Goal: Task Accomplishment & Management: Manage account settings

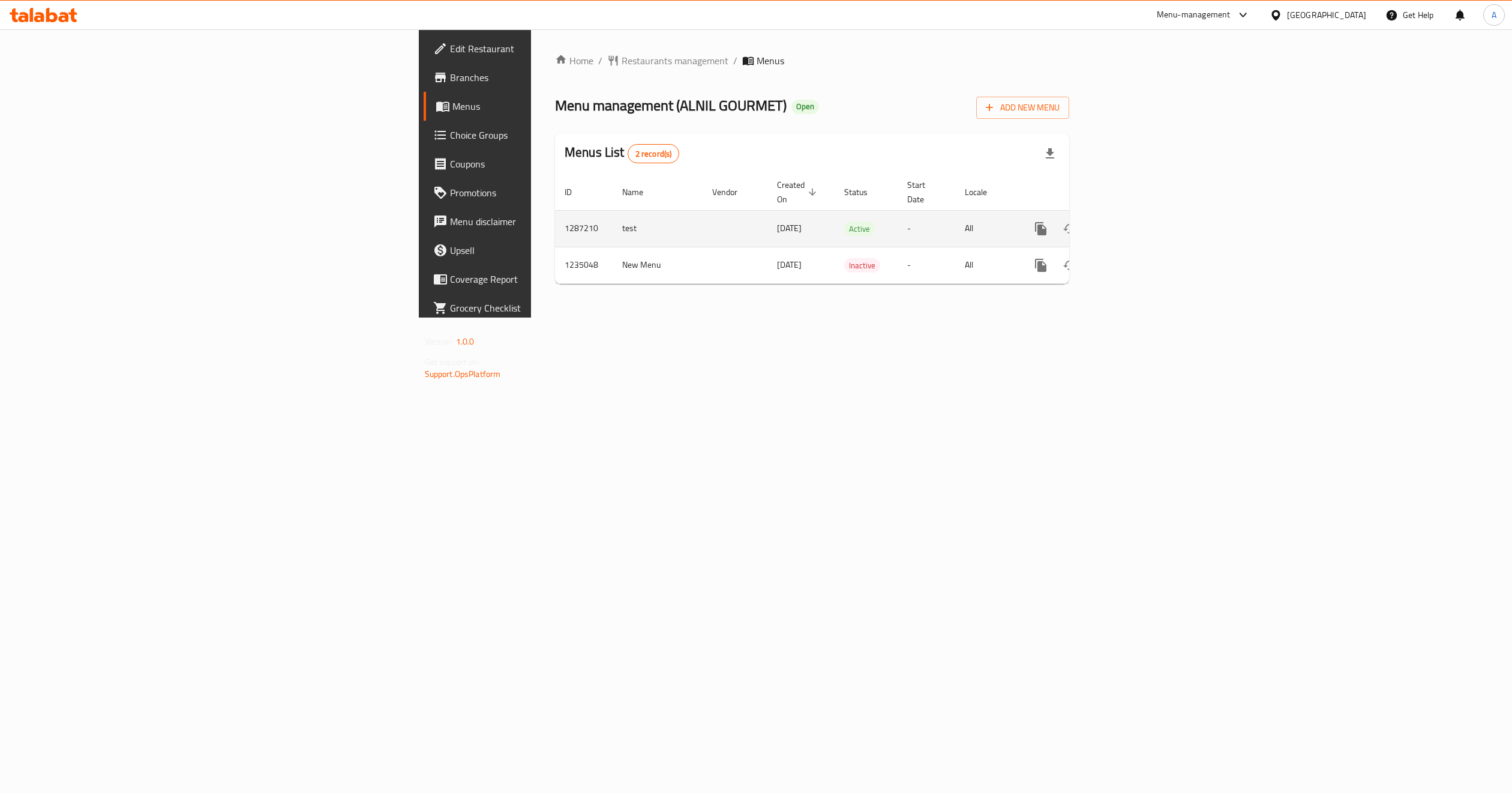
click at [1133, 223] on icon "enhanced table" at bounding box center [1127, 228] width 10 height 10
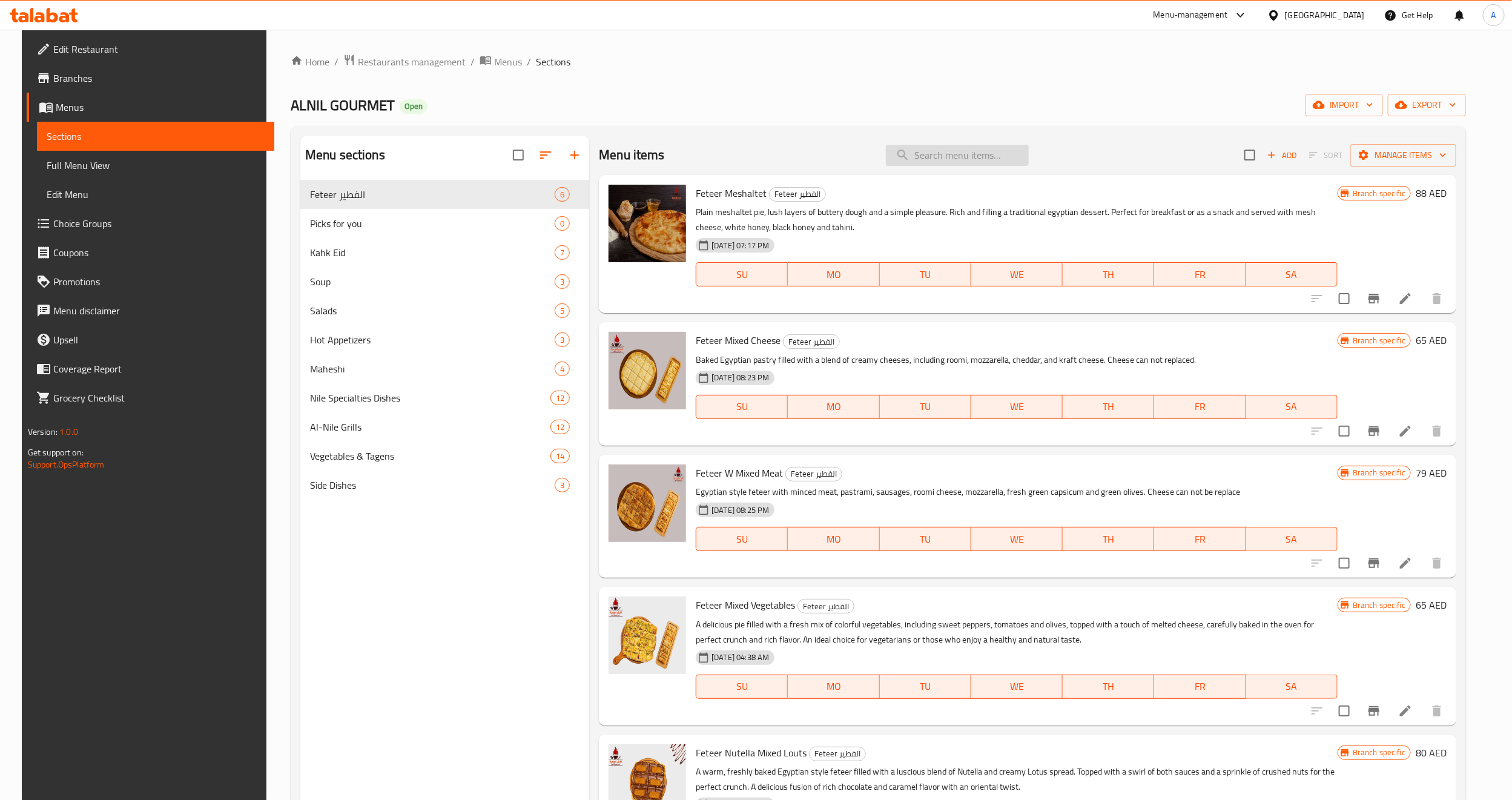
click at [931, 146] on input "search" at bounding box center [957, 155] width 143 height 21
paste input "Grilled Lamb Chops"
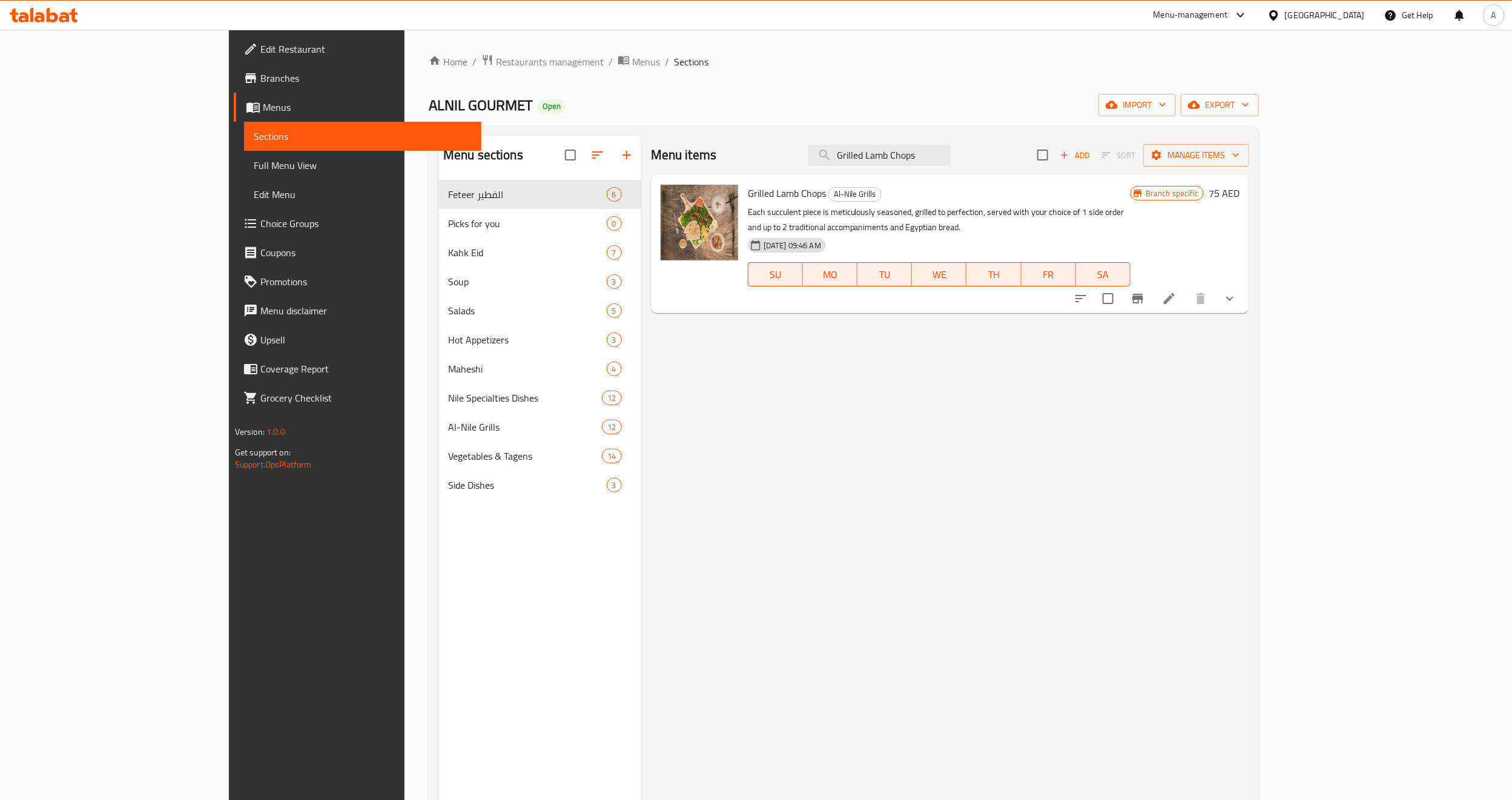
type input "Grilled Lamb Chops"
click at [1186, 291] on li at bounding box center [1170, 298] width 34 height 22
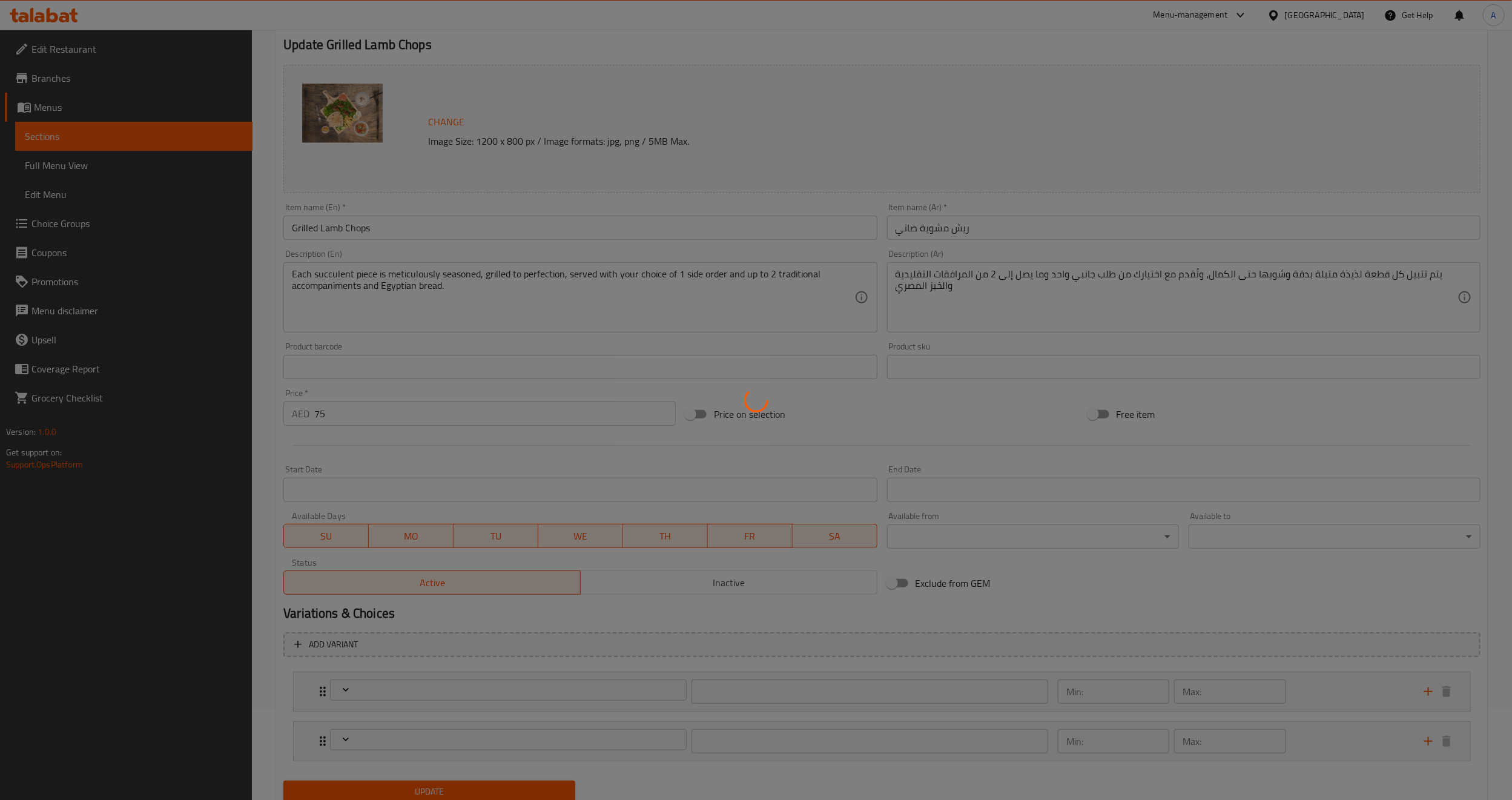
scroll to position [135, 0]
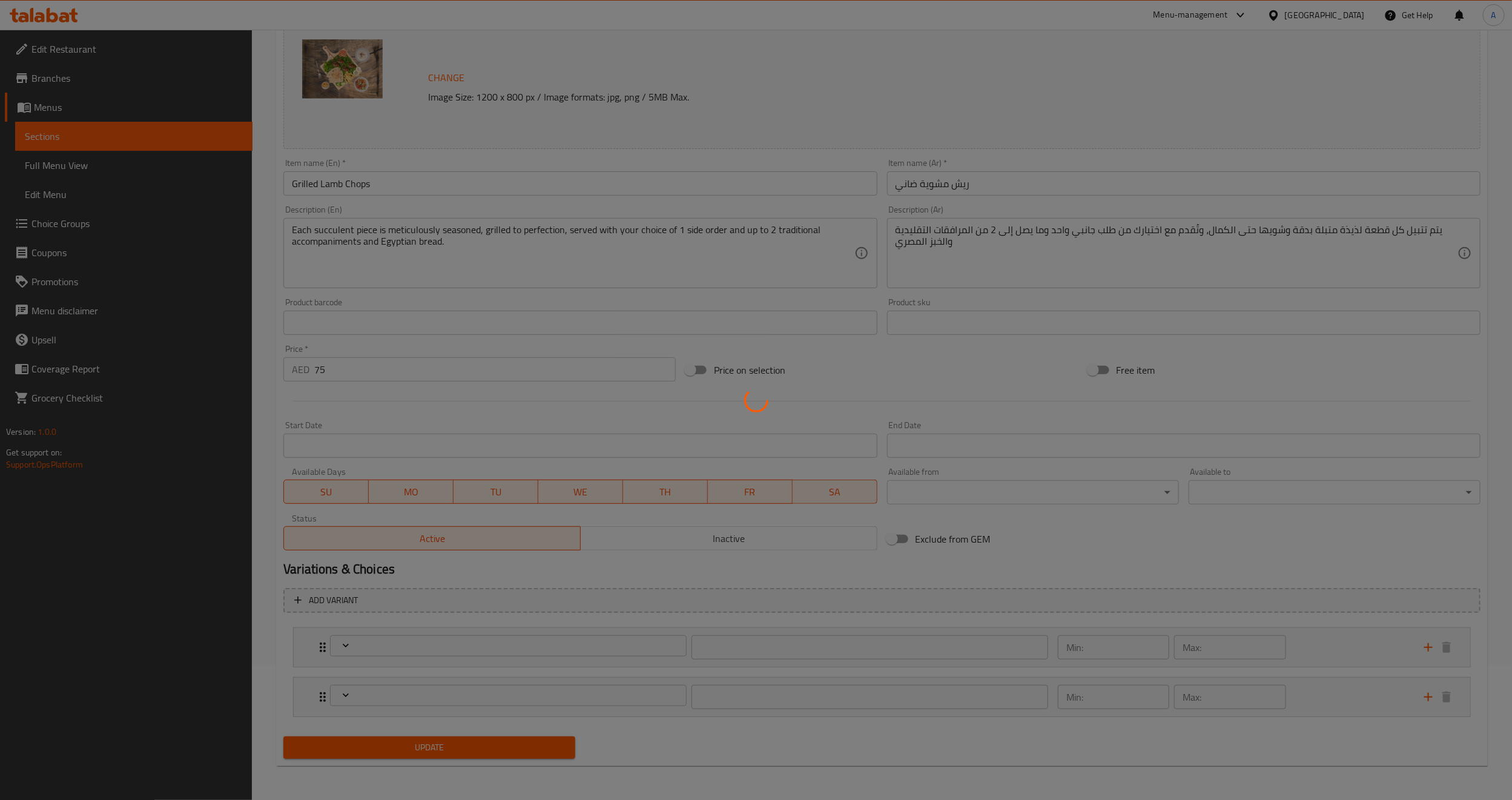
click at [627, 741] on div at bounding box center [756, 400] width 1512 height 800
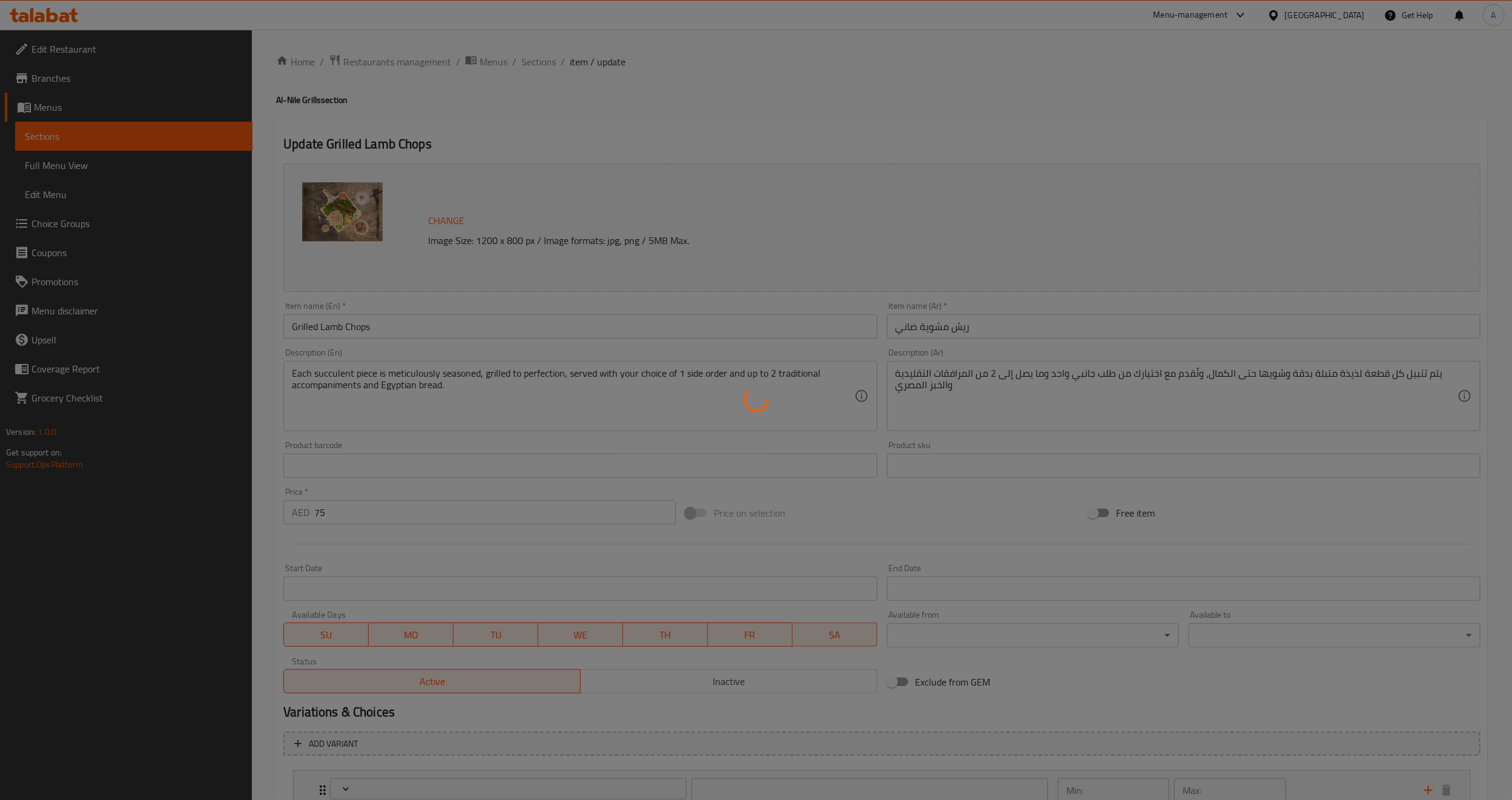
type input "أختيارك من الكمية"
type input "1"
type input "أختيار طلبك جانبي:"
type input "1"
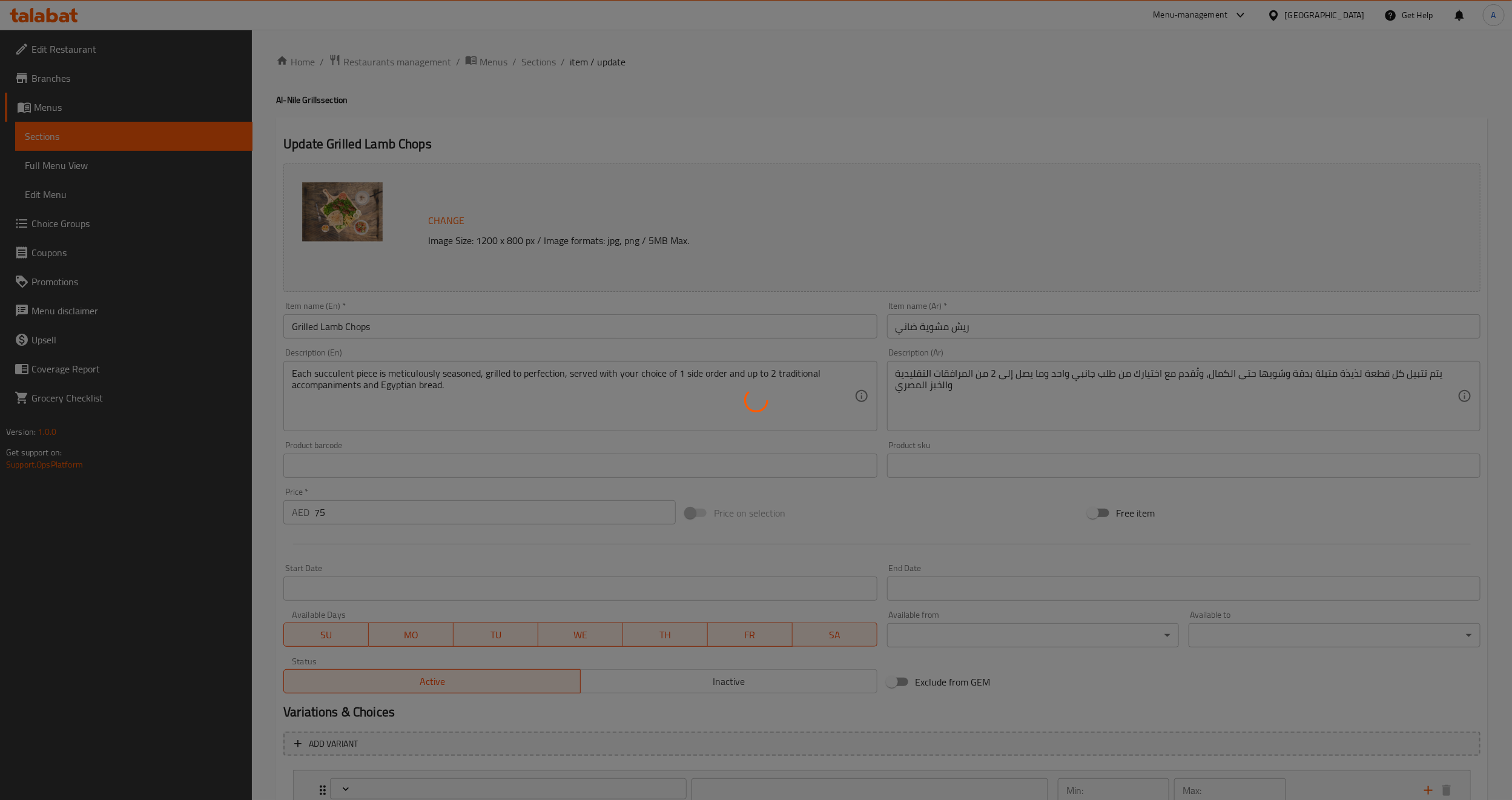
type input "1"
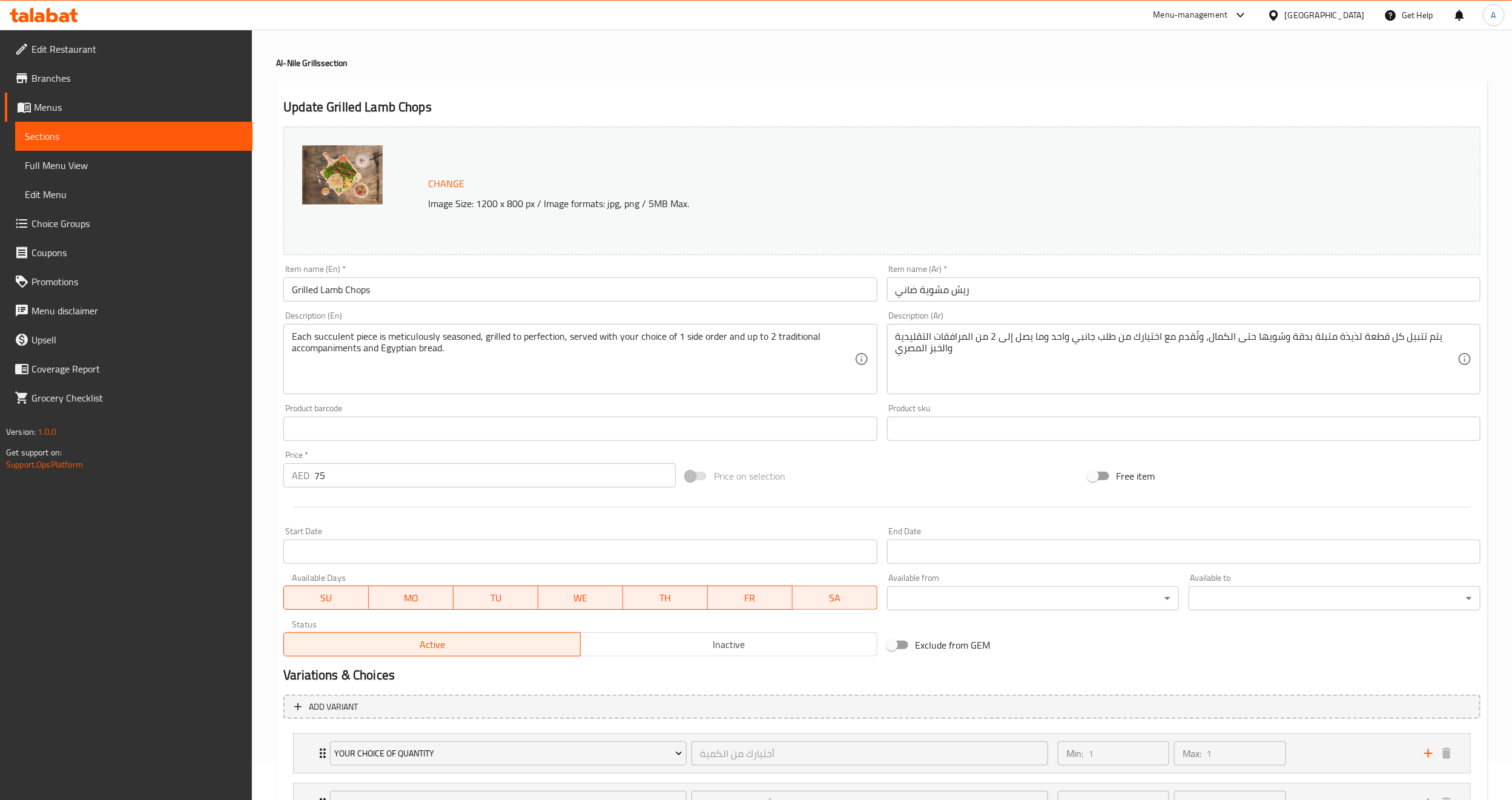
scroll to position [145, 0]
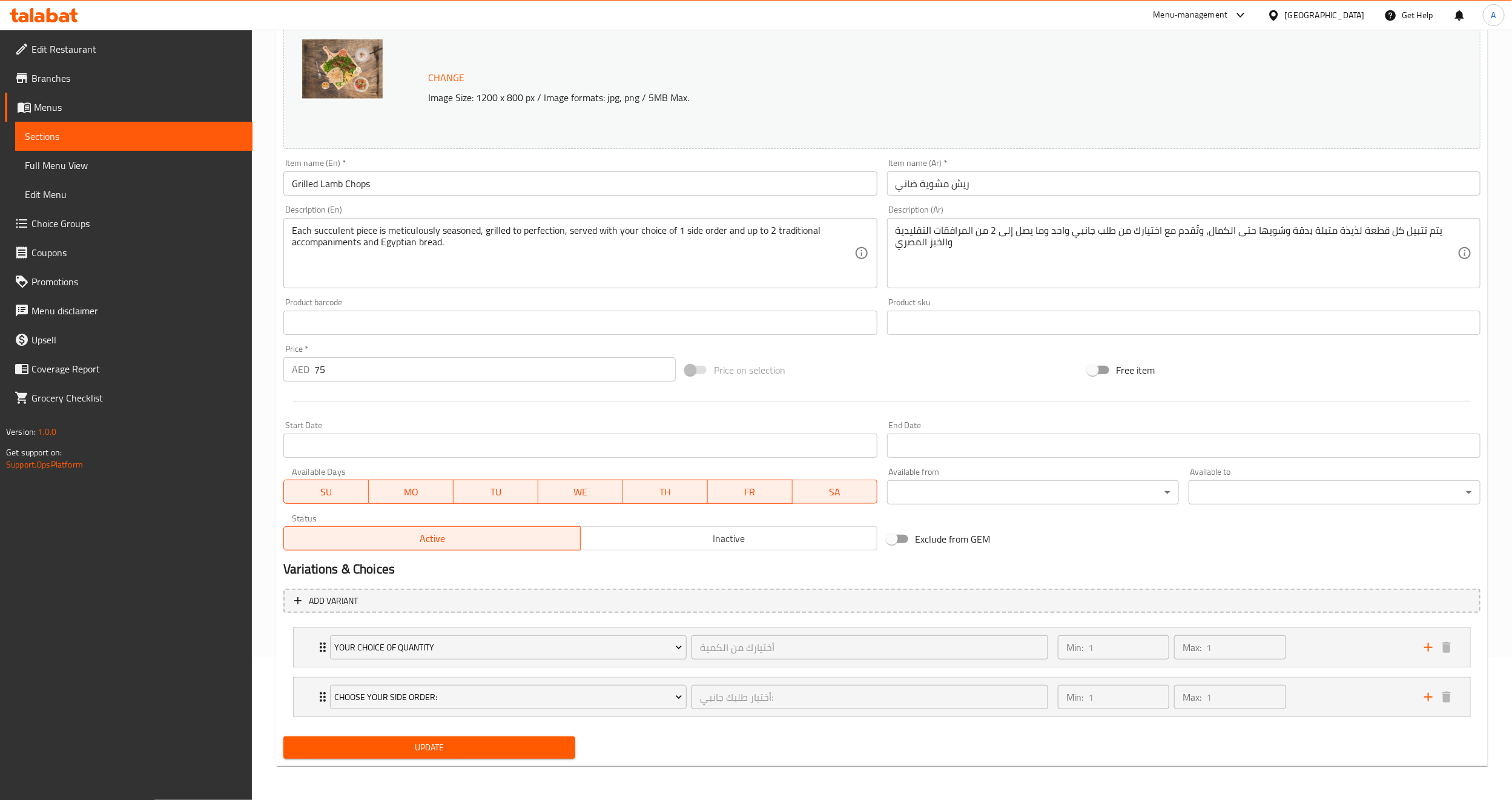
click at [783, 754] on div "Update" at bounding box center [882, 748] width 1207 height 32
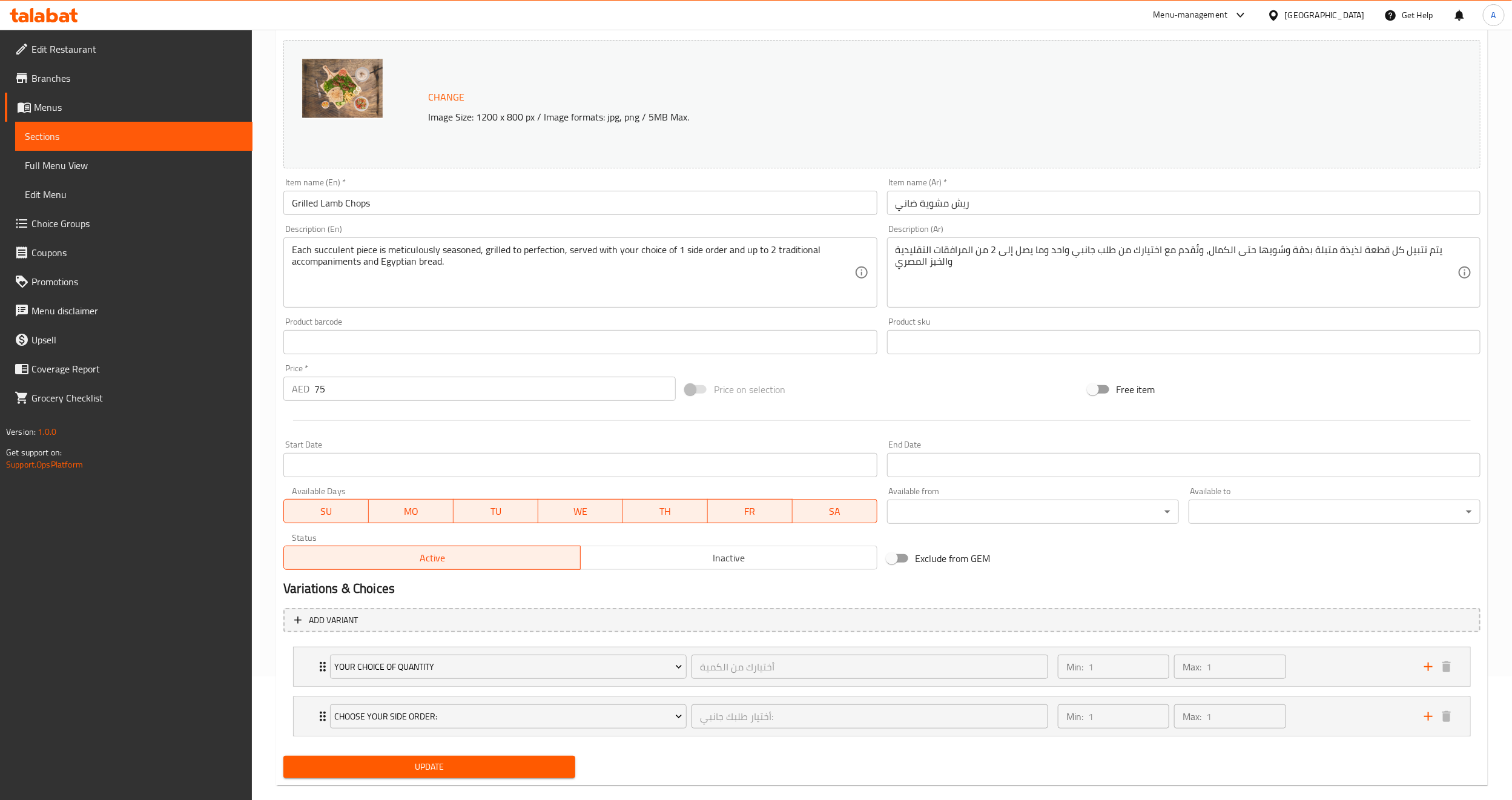
scroll to position [145, 0]
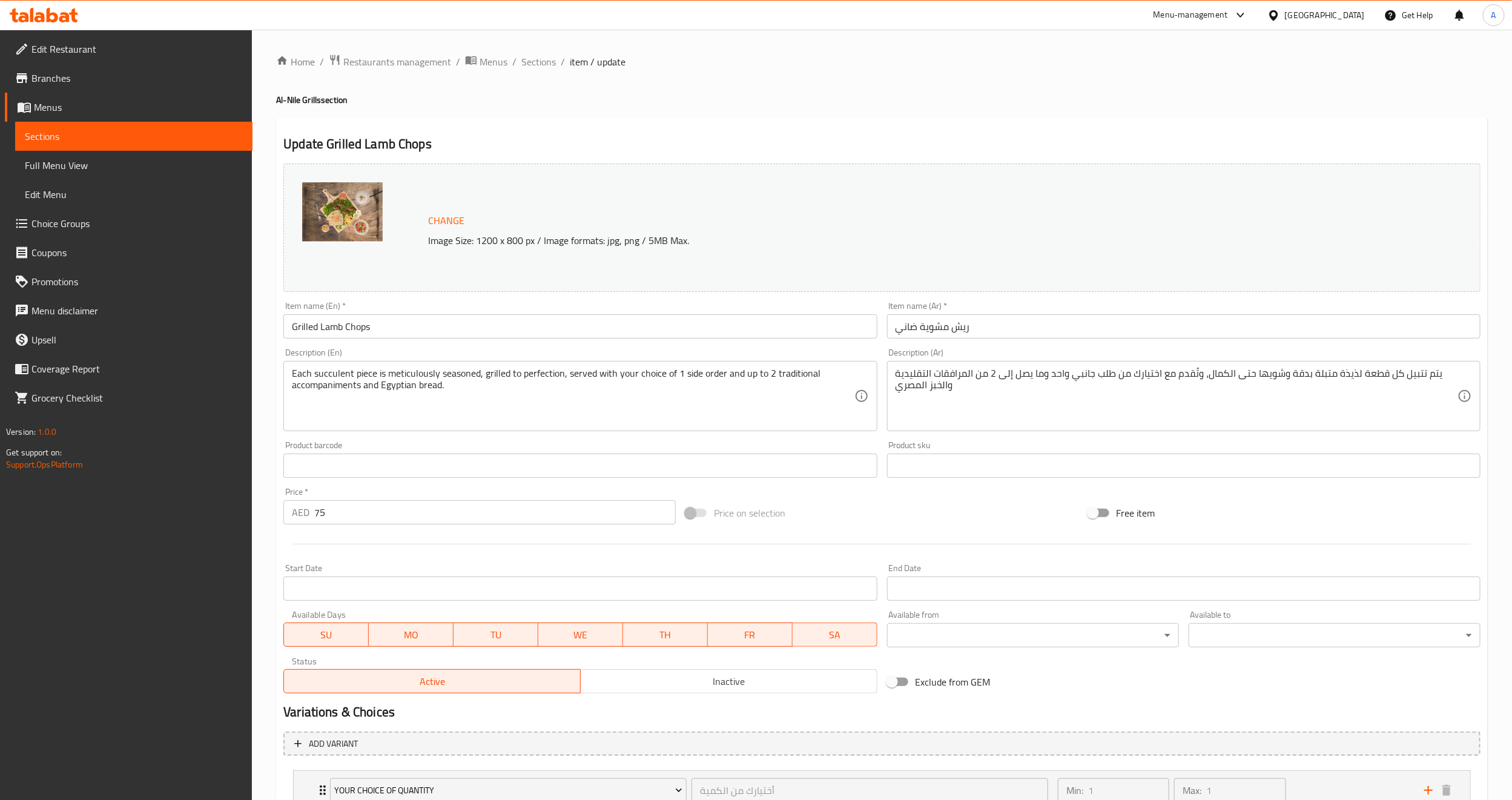
click at [133, 223] on span "Choice Groups" at bounding box center [137, 223] width 211 height 14
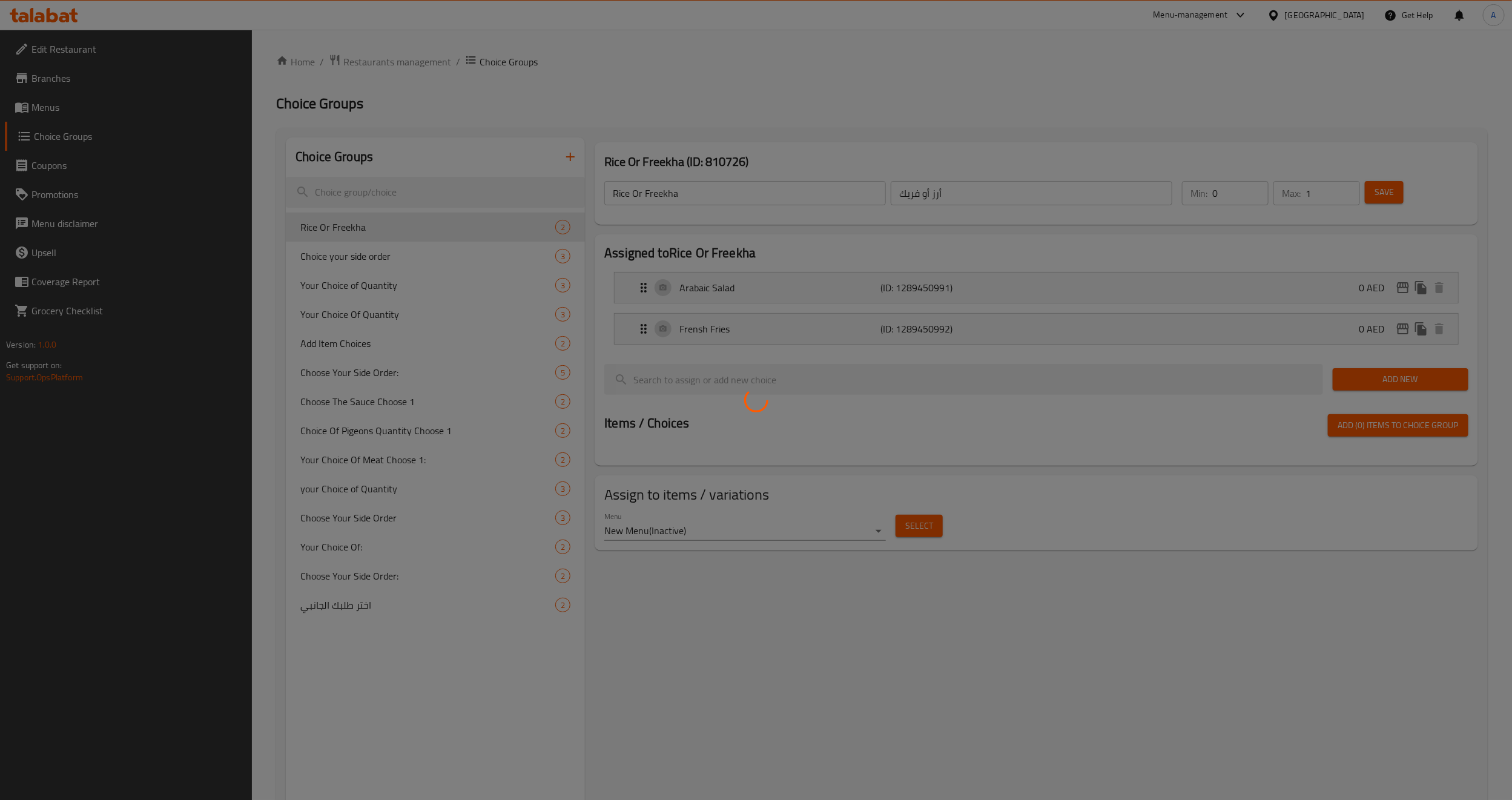
click at [836, 739] on div at bounding box center [756, 400] width 1512 height 800
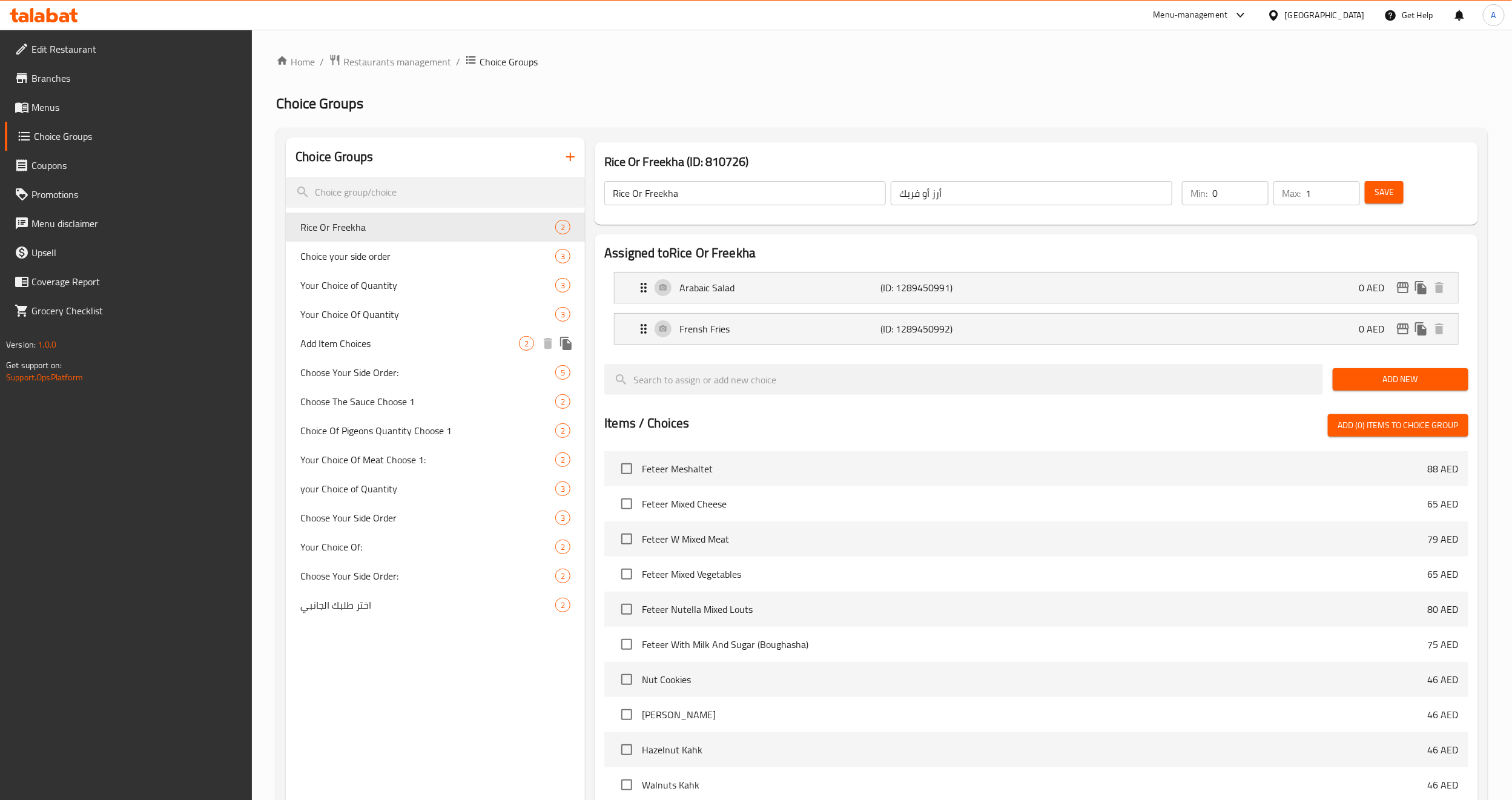
click at [321, 340] on span "Add Item Choices" at bounding box center [410, 342] width 219 height 14
type input "Add Item Choices"
type input "أضافة خيارات العنصر"
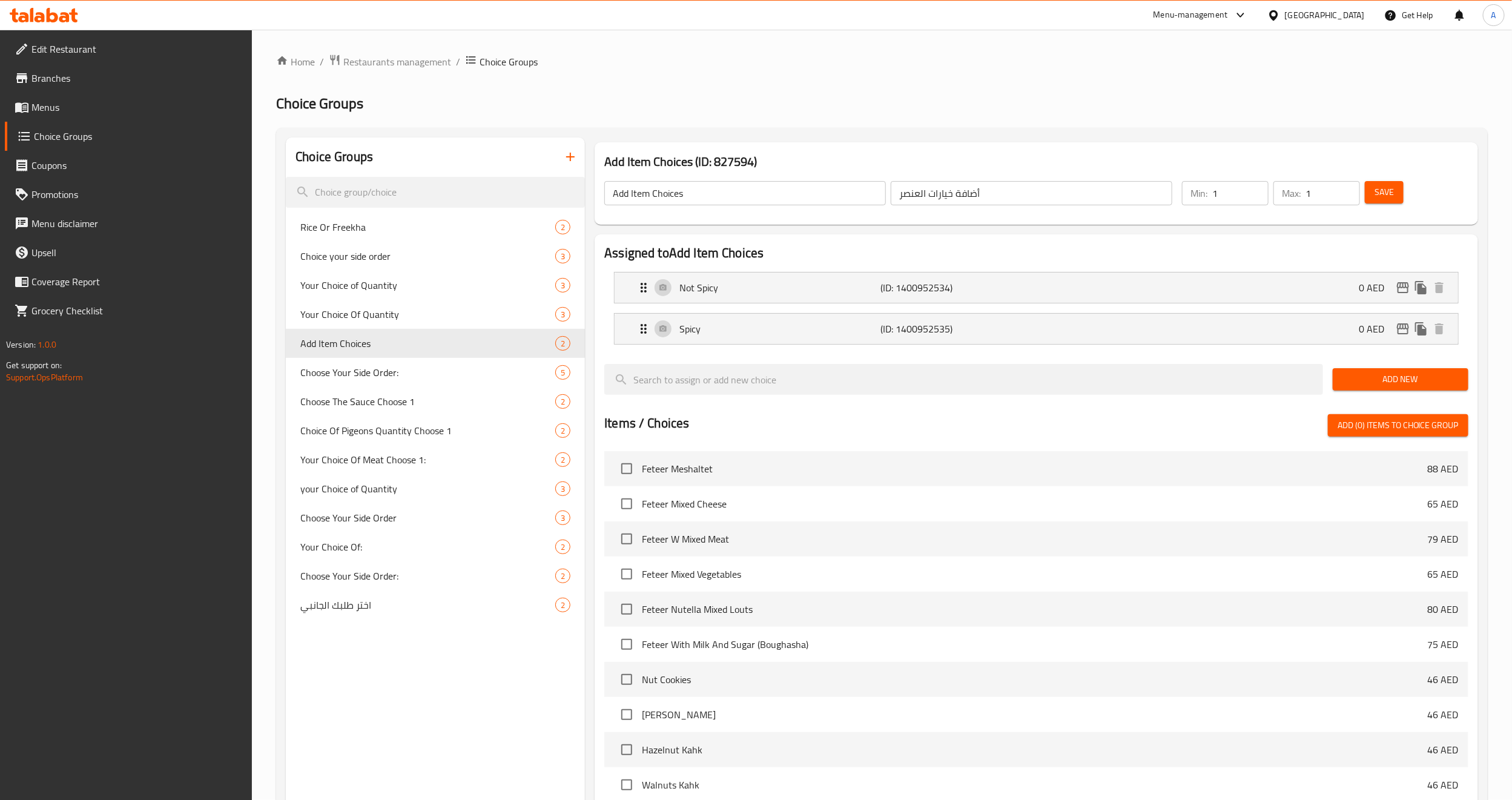
type input "1"
click at [1254, 185] on input "1" at bounding box center [1240, 192] width 56 height 24
click at [1383, 192] on span "Save" at bounding box center [1384, 192] width 19 height 15
click at [1123, 295] on div "Not Spicy (ID: 1400952534) 0 AED" at bounding box center [1039, 288] width 807 height 30
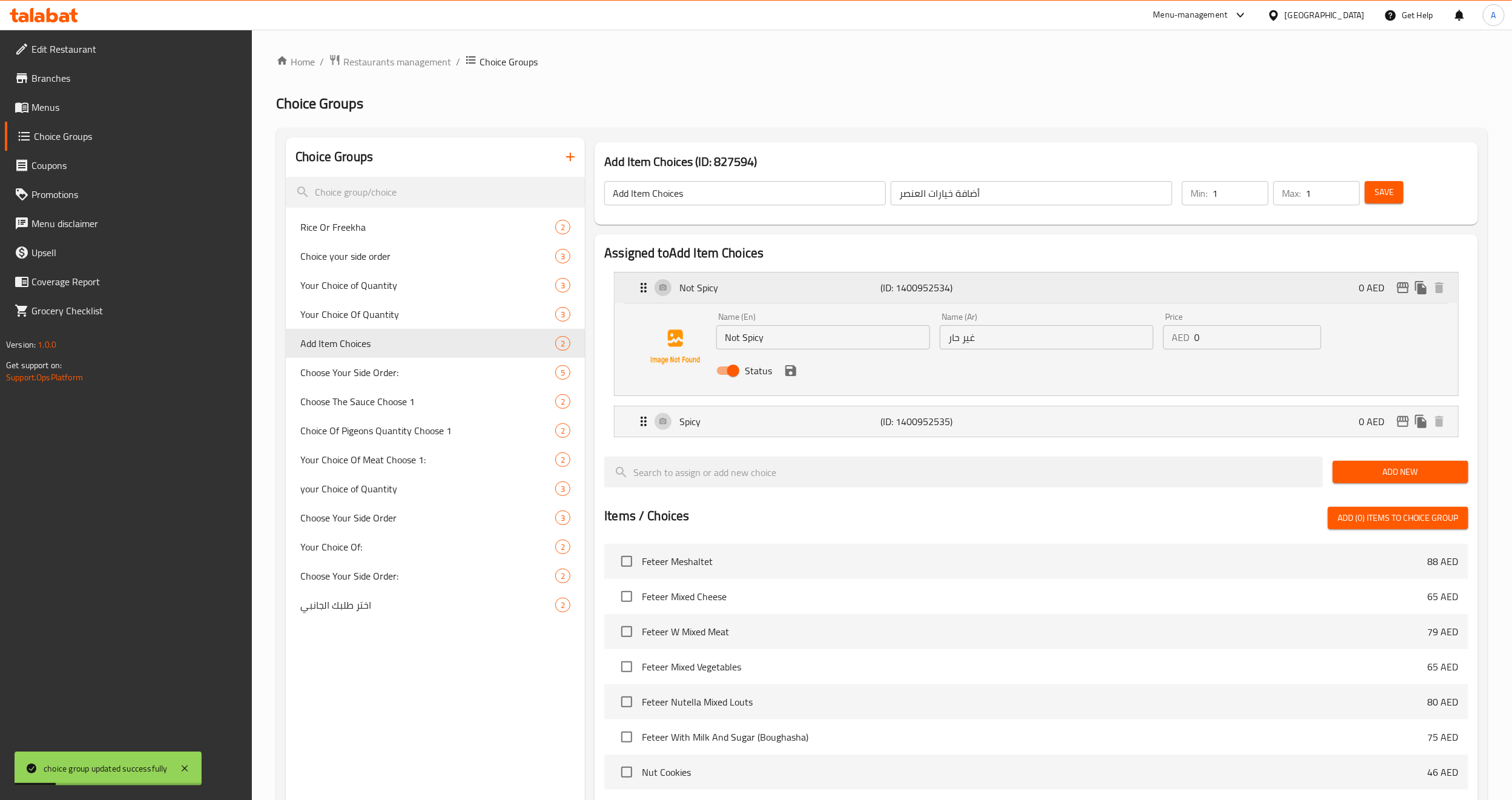
click at [1123, 295] on div "Not Spicy (ID: 1400952534) 0 AED" at bounding box center [1039, 288] width 807 height 30
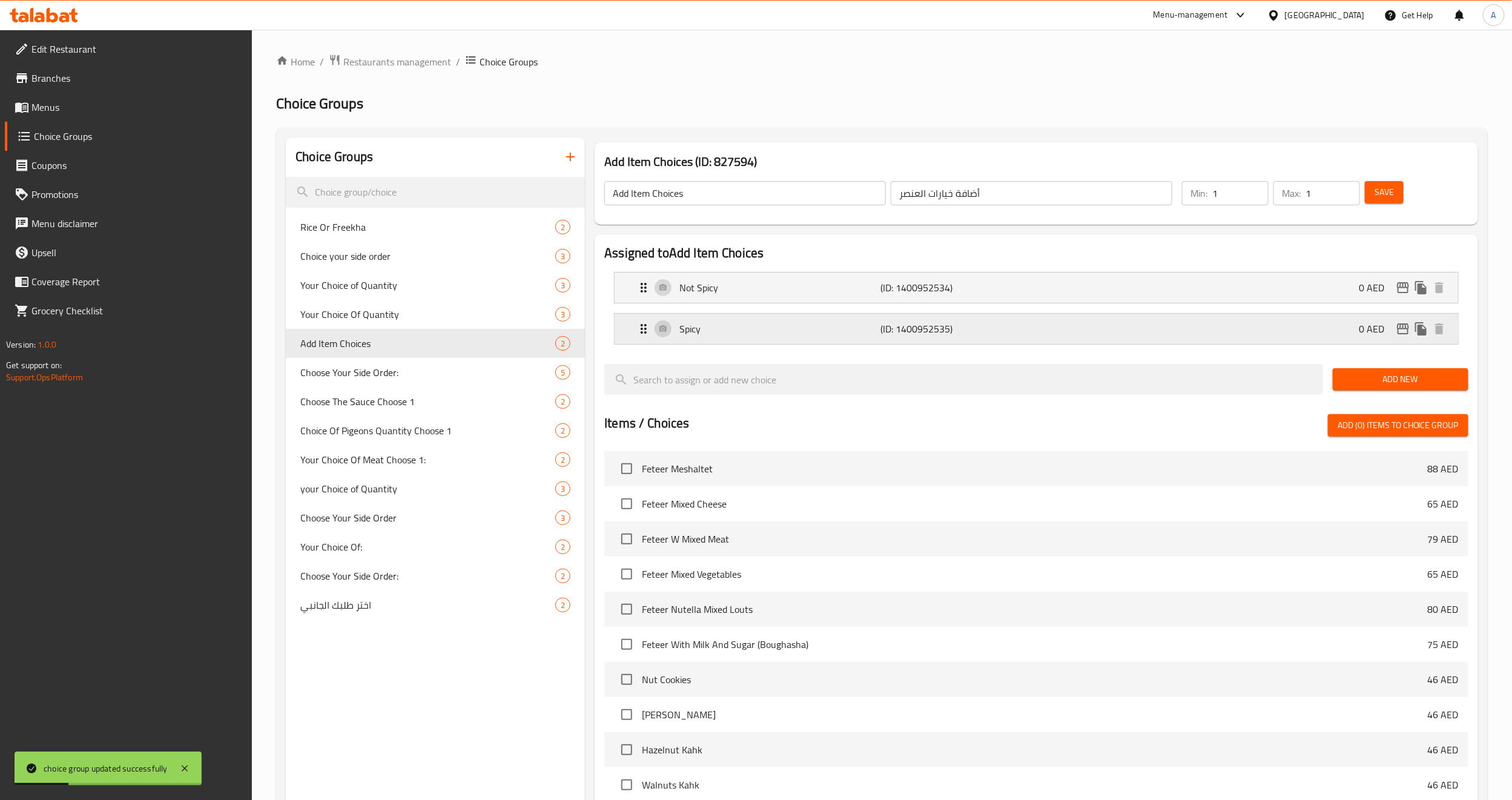
click at [913, 336] on p "(ID: 1400952535)" at bounding box center [947, 328] width 134 height 14
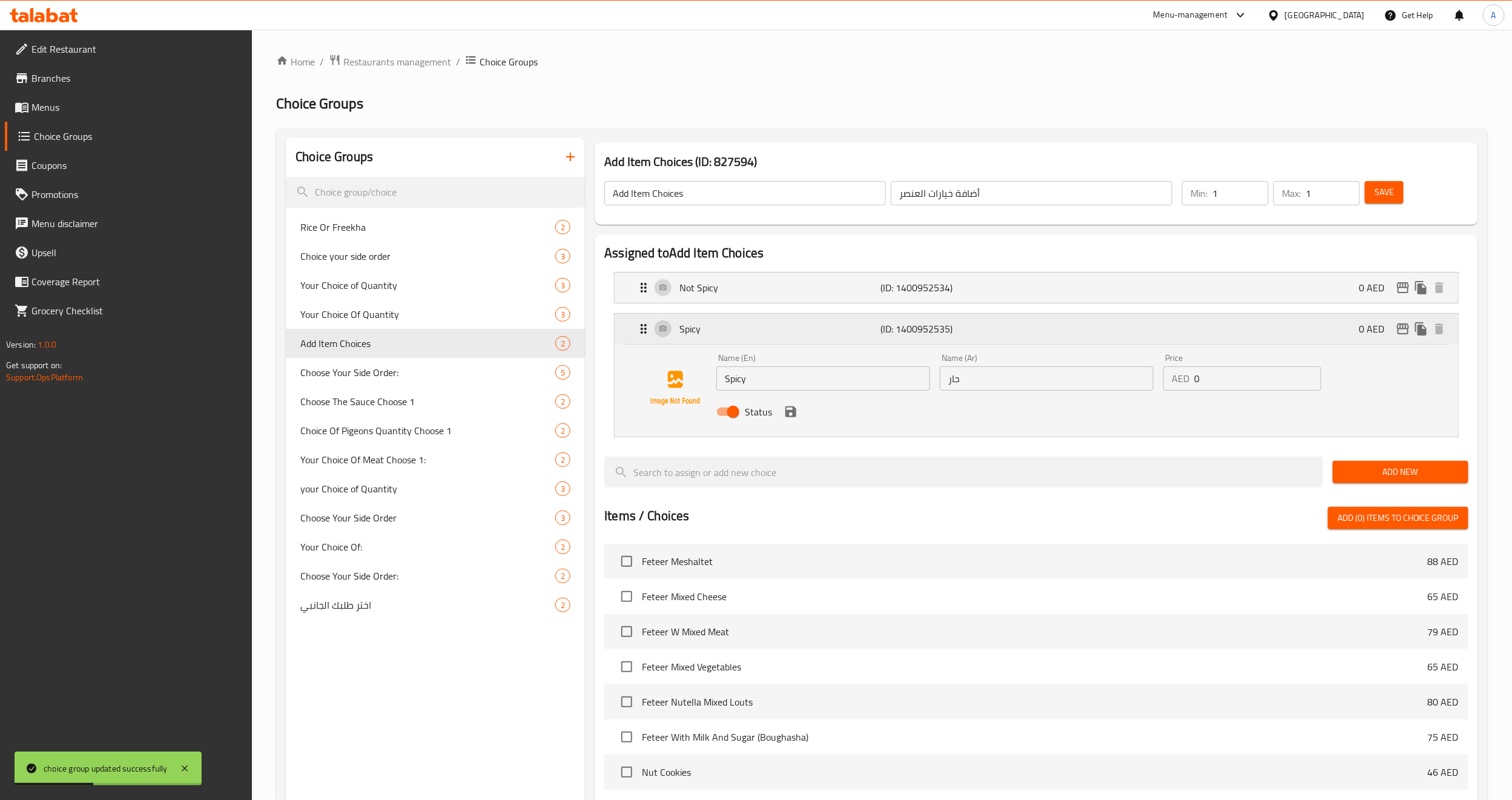
click at [913, 336] on p "(ID: 1400952535)" at bounding box center [947, 328] width 134 height 14
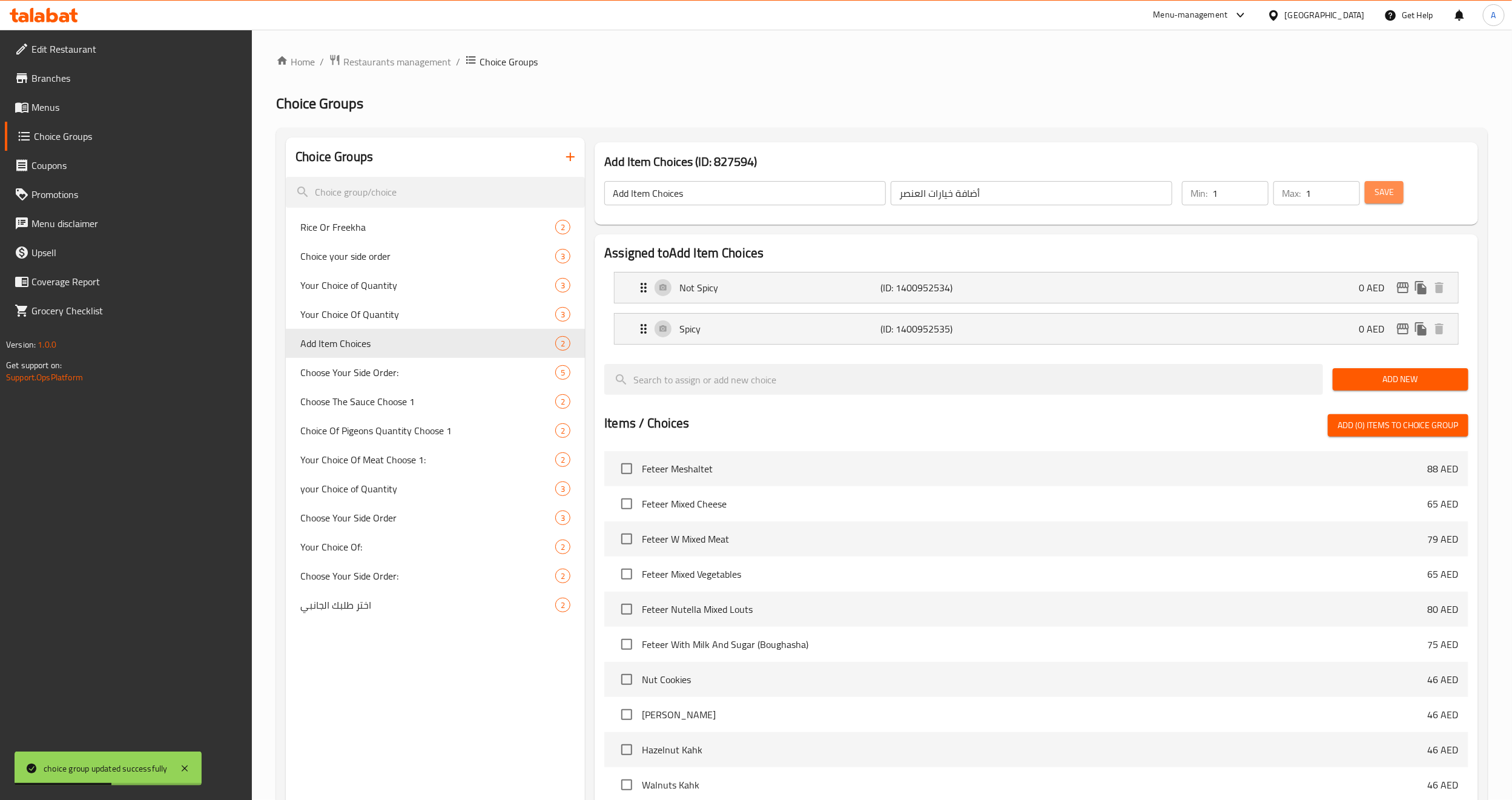
click at [1386, 191] on span "Save" at bounding box center [1384, 192] width 19 height 15
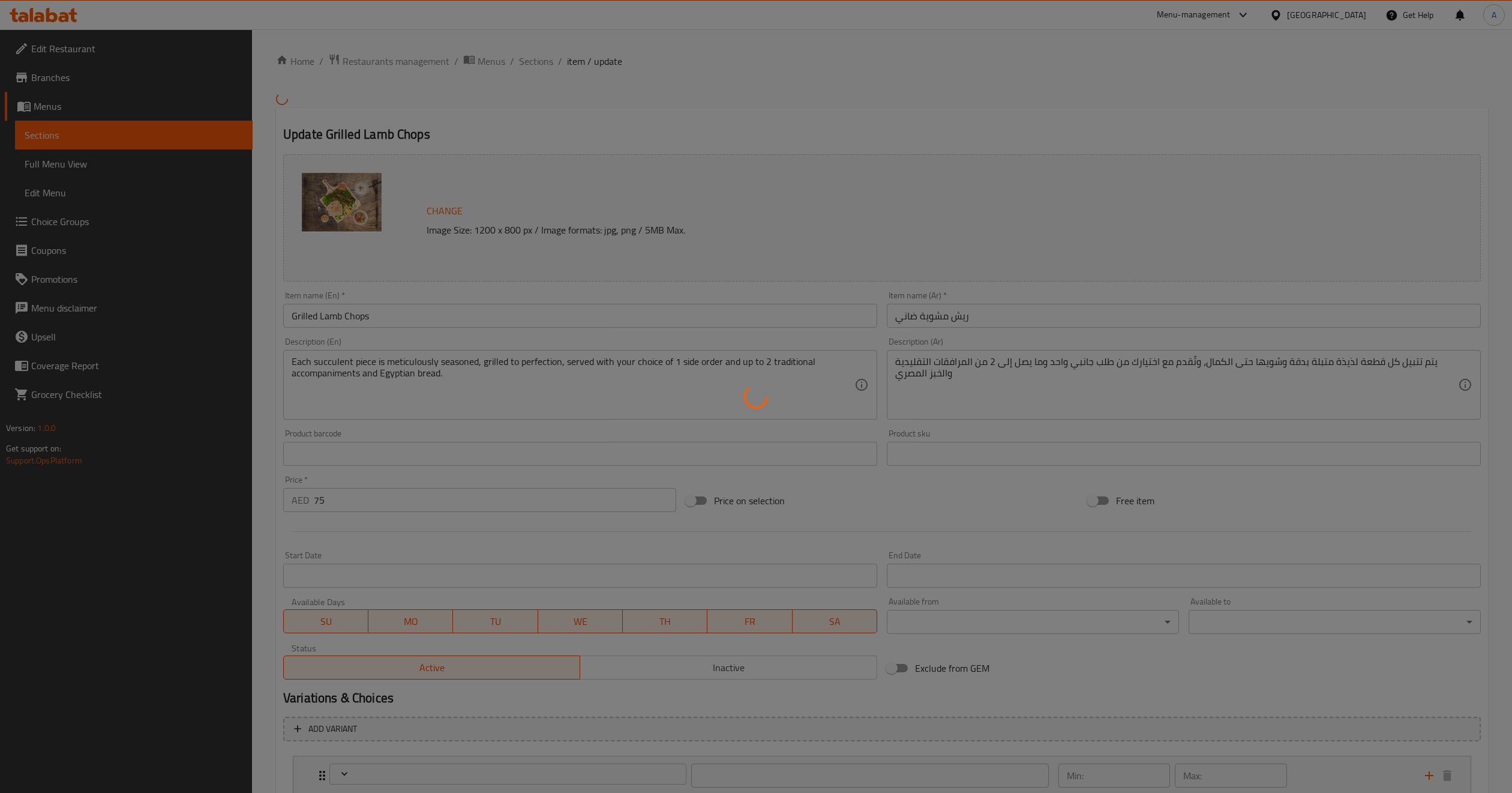
type input "أختيارك من الكمية"
type input "1"
type input "أضافة خيارات العنصر"
type input "0"
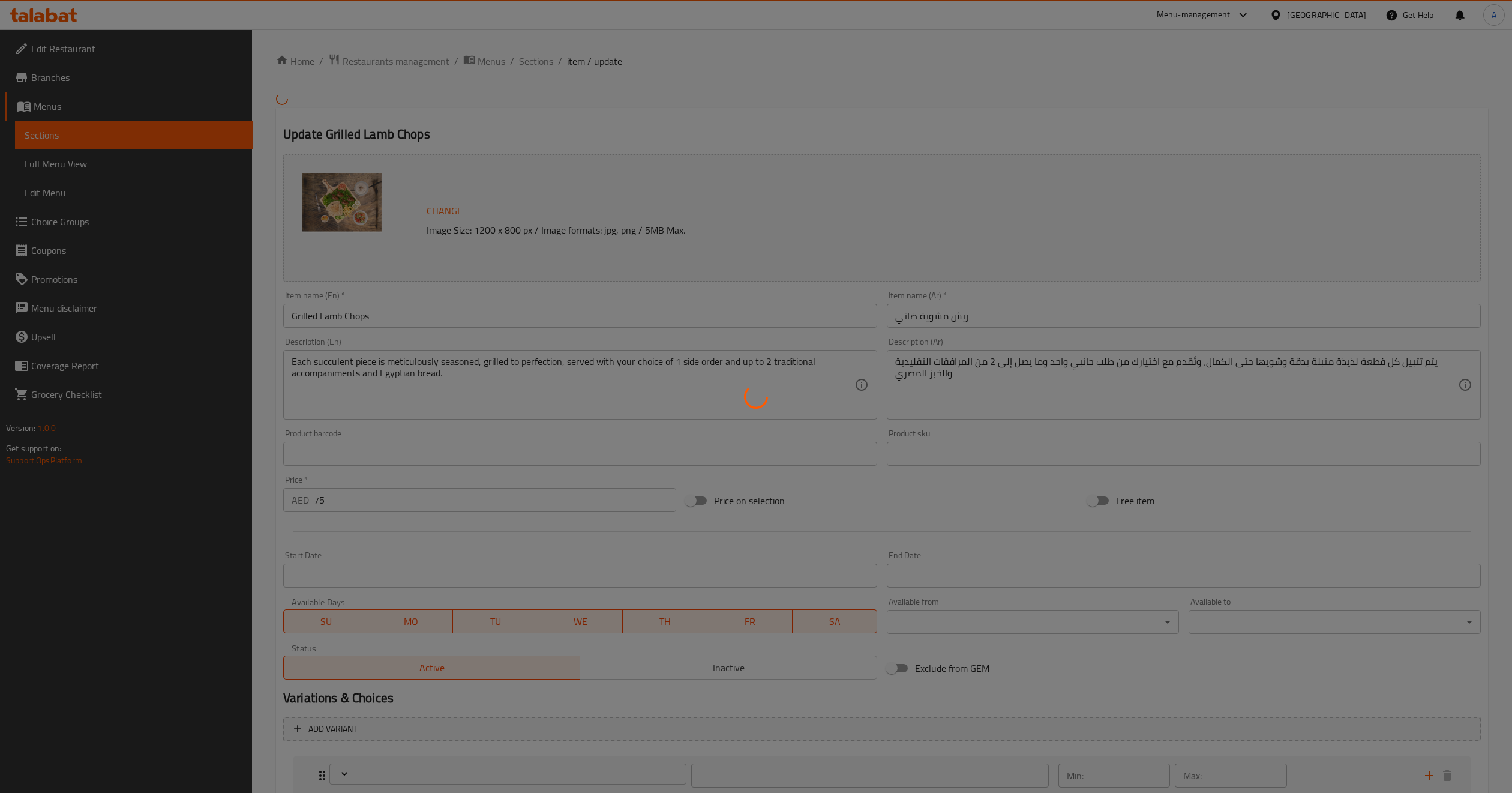
type input "1"
type input "أختيار طلبك جانبي:"
type input "1"
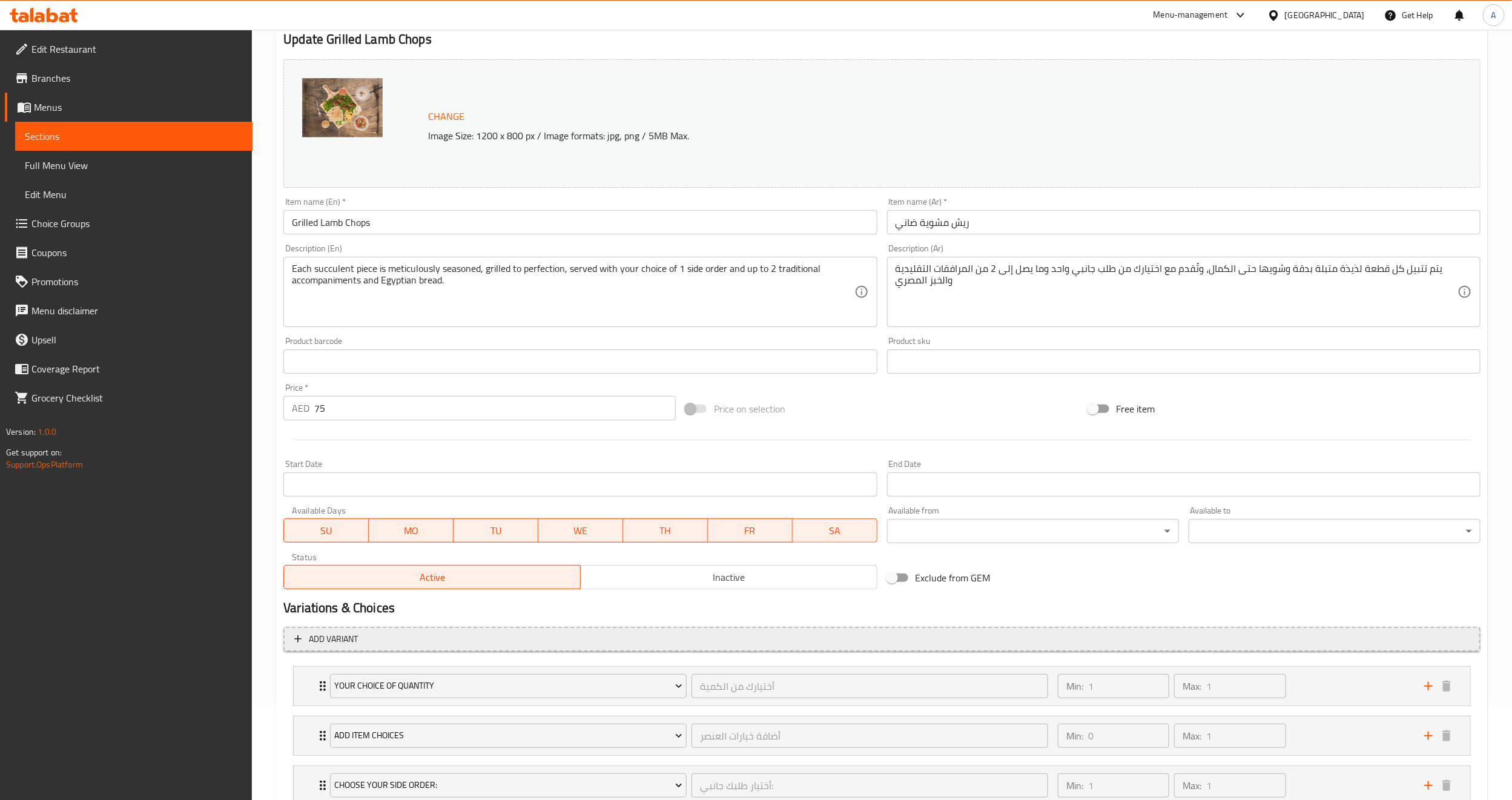
scroll to position [187, 0]
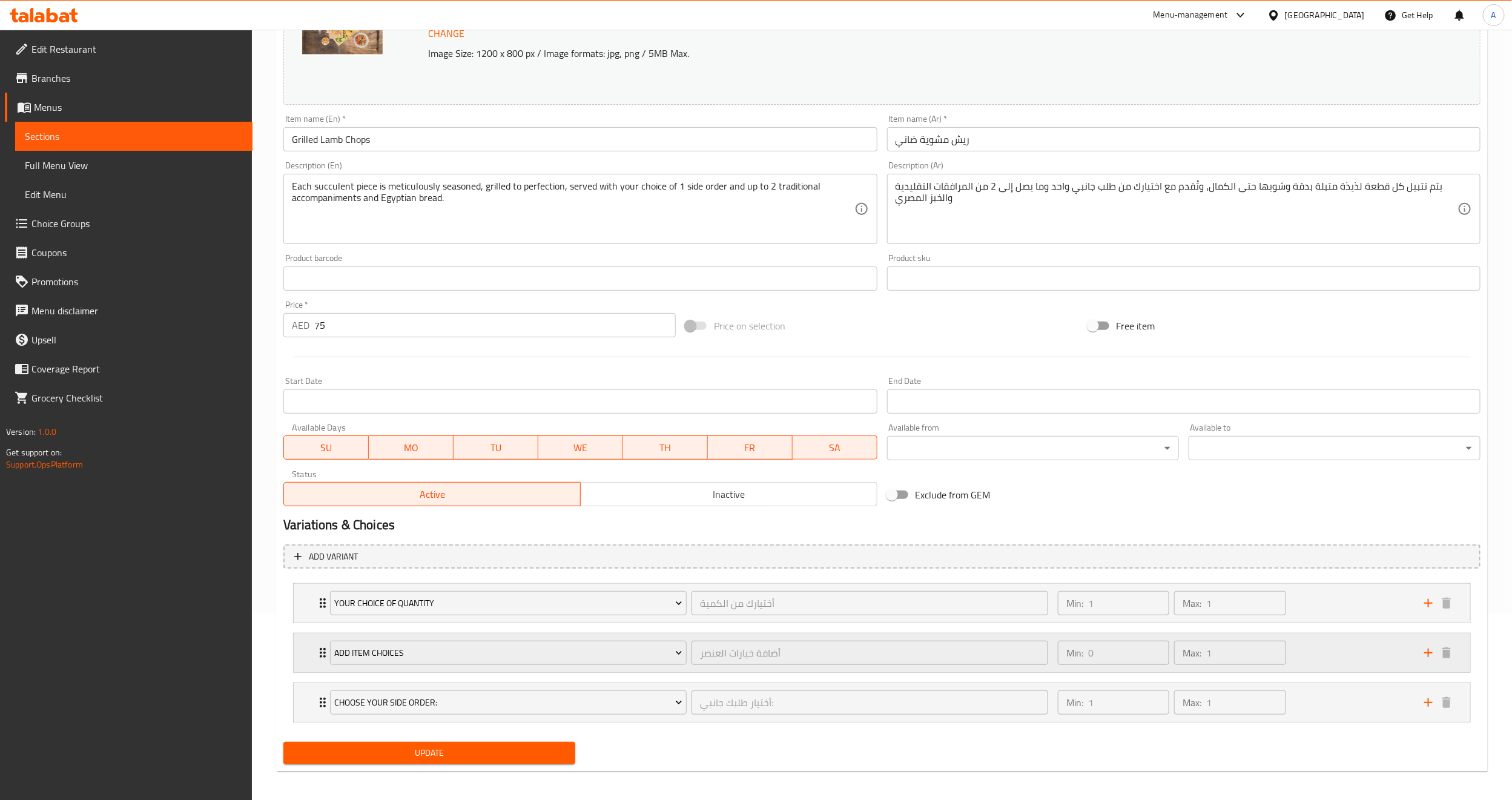
click at [324, 645] on div "Add Item Choices أضافة خيارات العنصر ​" at bounding box center [688, 653] width 732 height 39
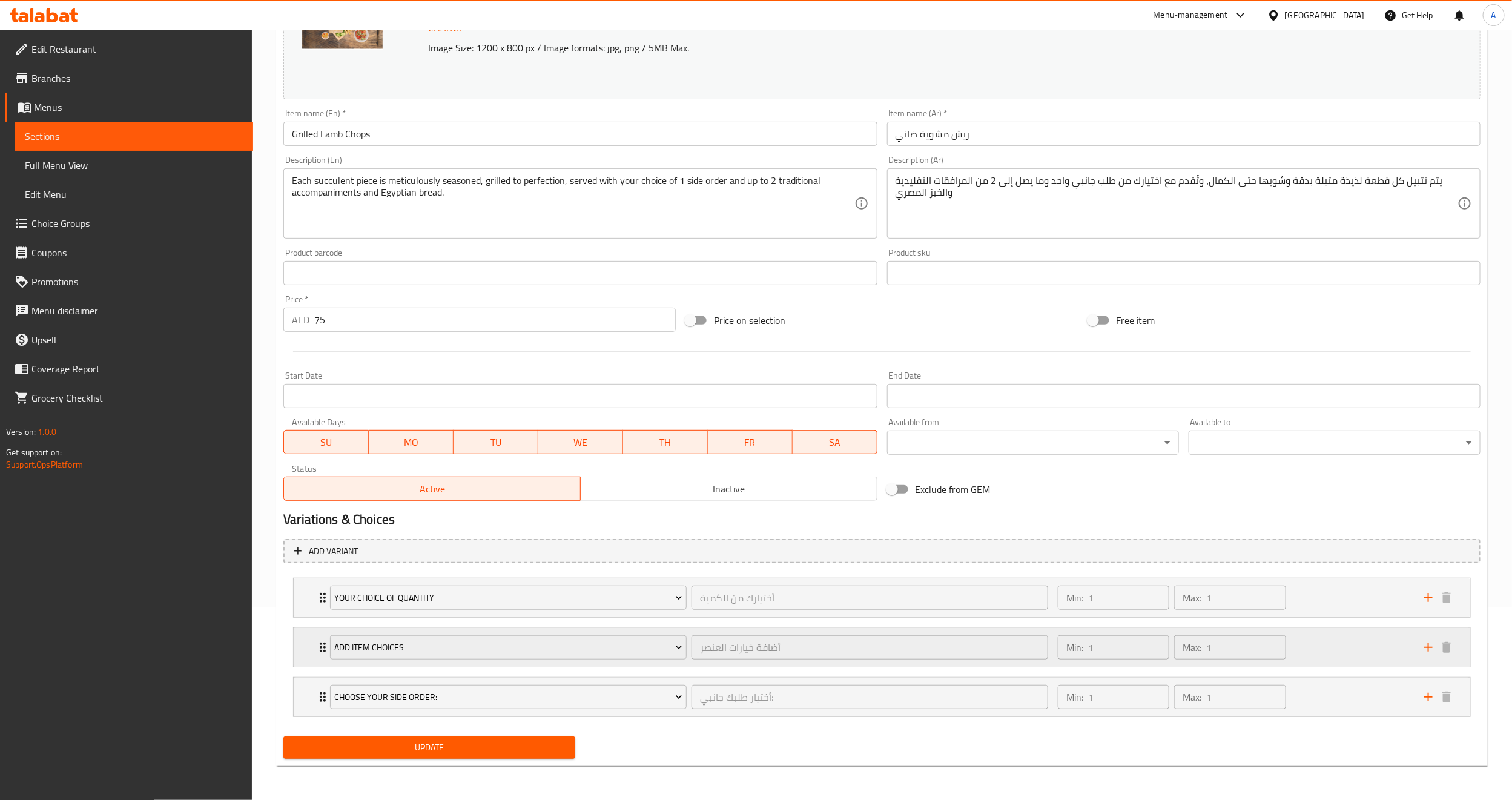
scroll to position [195, 0]
click at [320, 644] on icon "Expand" at bounding box center [322, 647] width 14 height 14
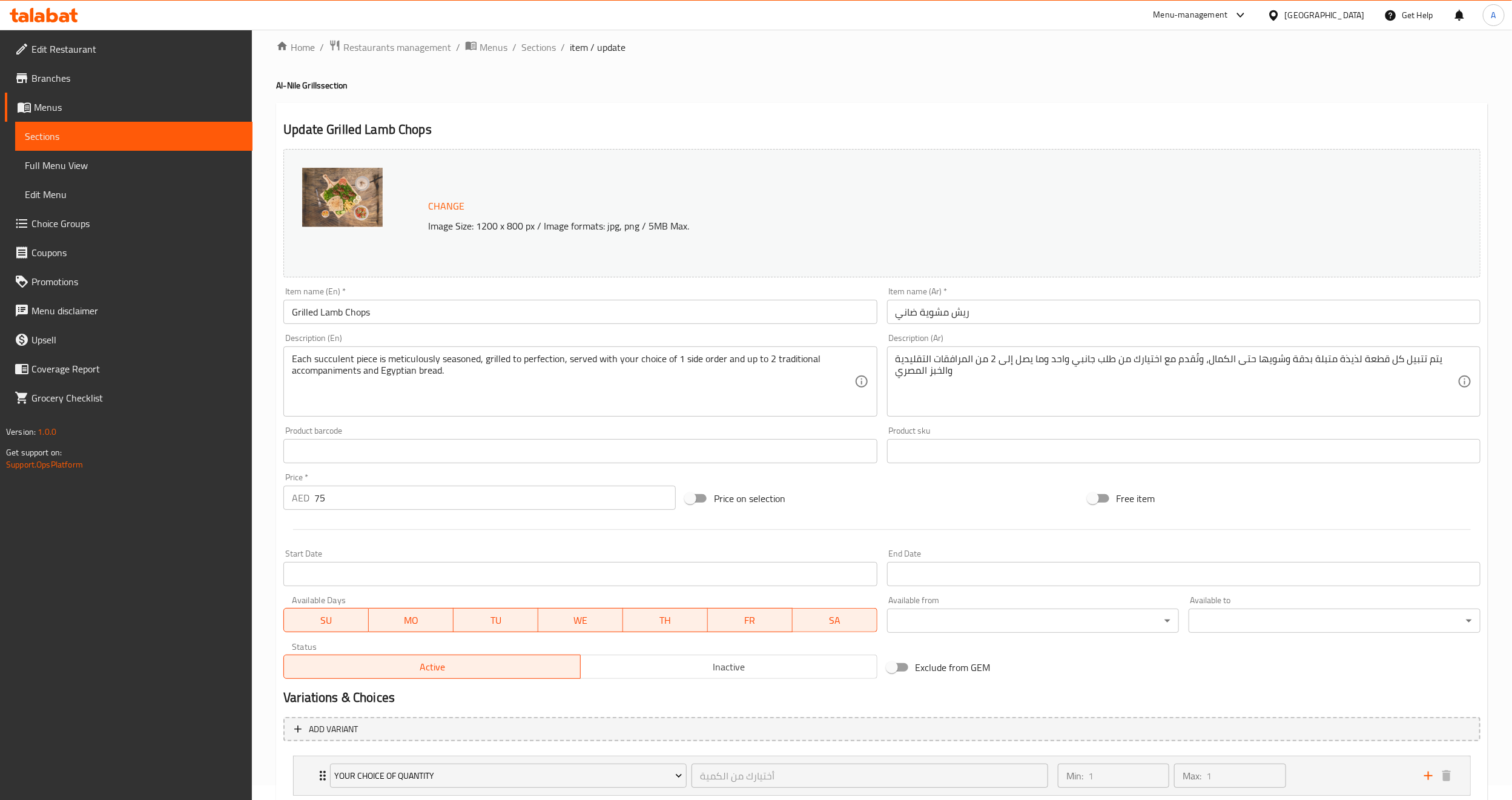
scroll to position [0, 0]
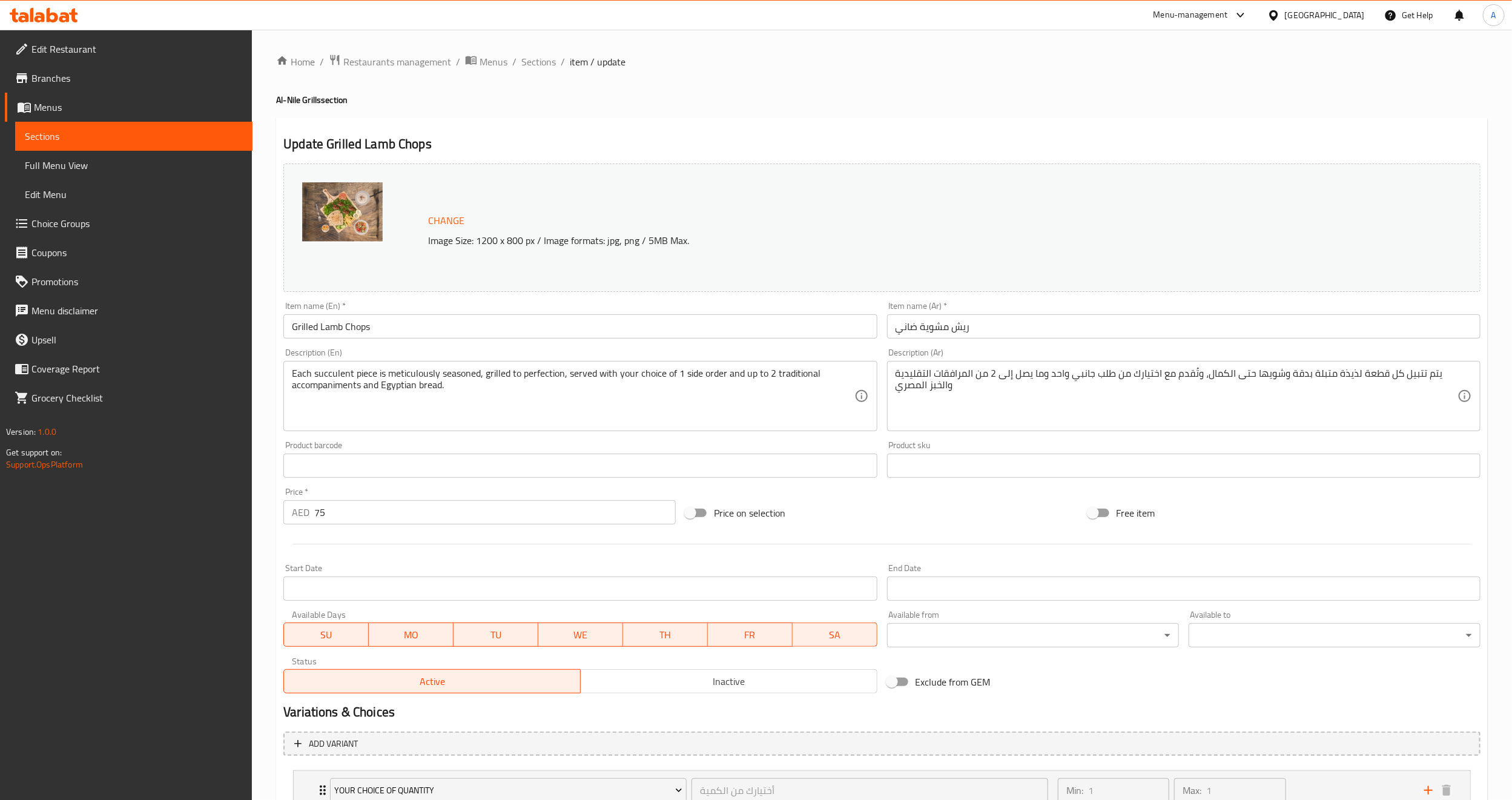
click at [787, 23] on div "Menu-management [GEOGRAPHIC_DATA] Get Help A" at bounding box center [756, 15] width 1512 height 29
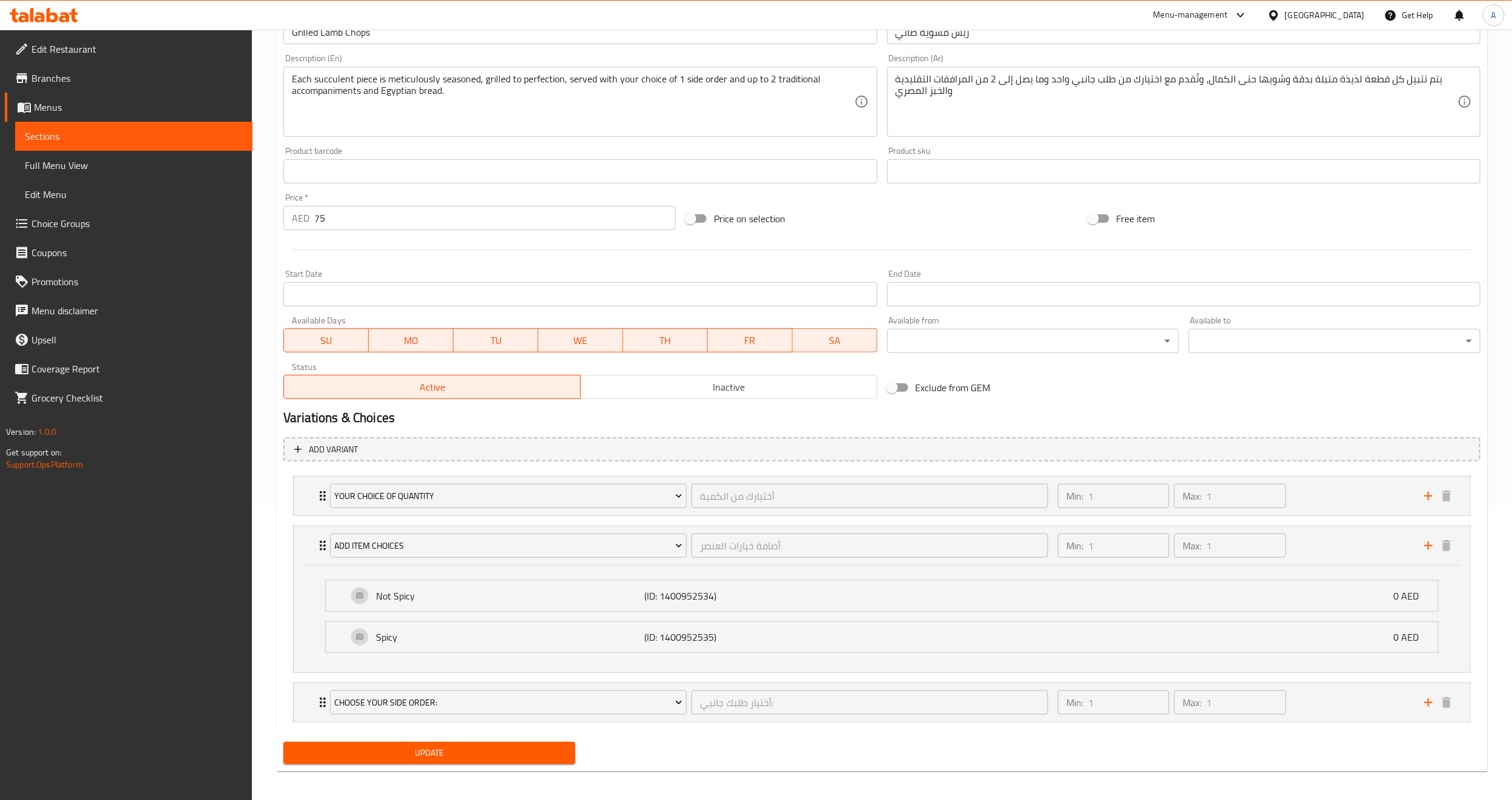
scroll to position [303, 0]
